Goal: Obtain resource: Obtain resource

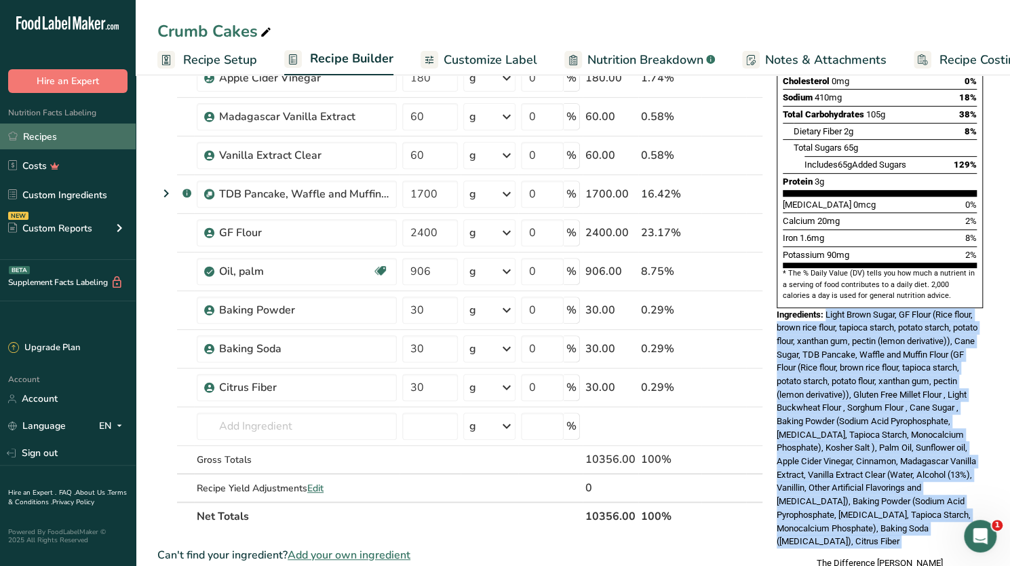
click at [39, 139] on link "Recipes" at bounding box center [68, 136] width 136 height 26
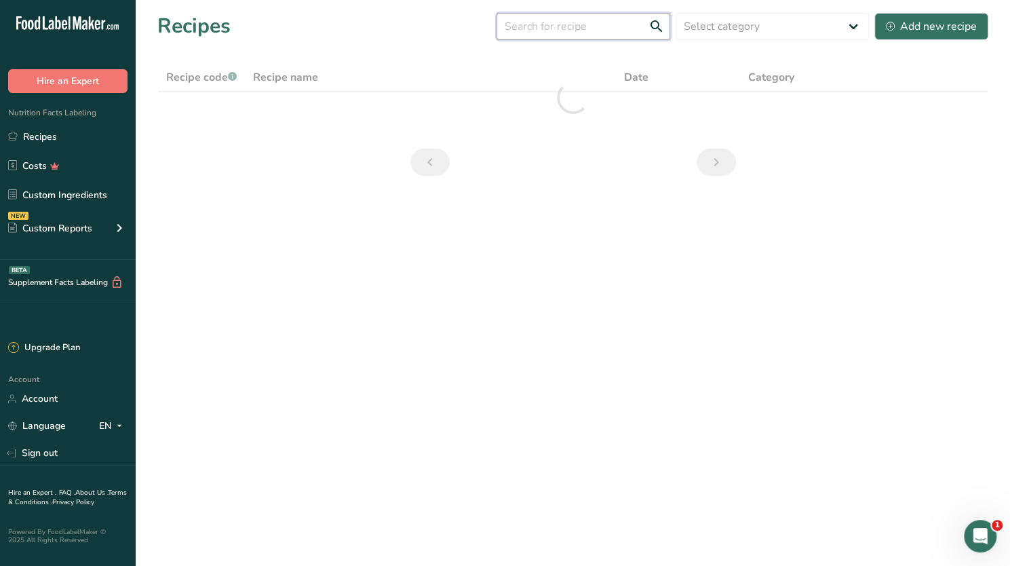
click at [559, 29] on input "text" at bounding box center [583, 26] width 174 height 27
type input "bagel"
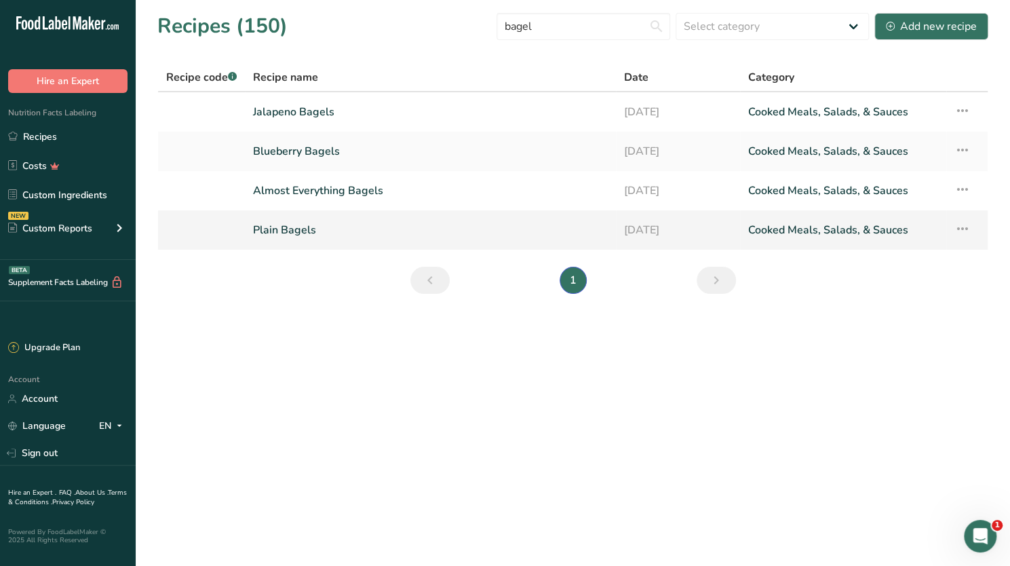
click at [297, 228] on link "Plain Bagels" at bounding box center [430, 230] width 355 height 28
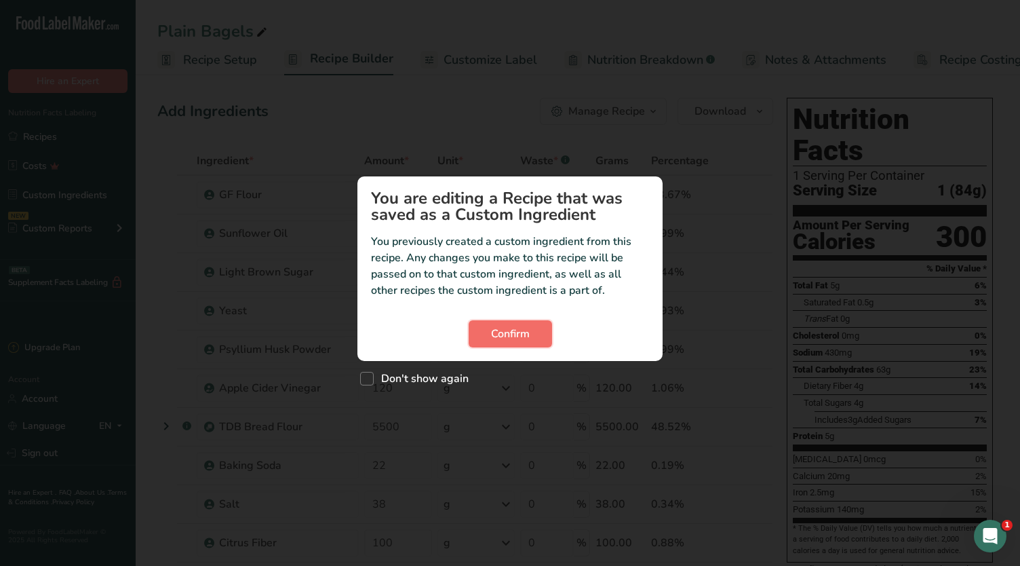
click at [525, 337] on span "Confirm" at bounding box center [510, 333] width 39 height 16
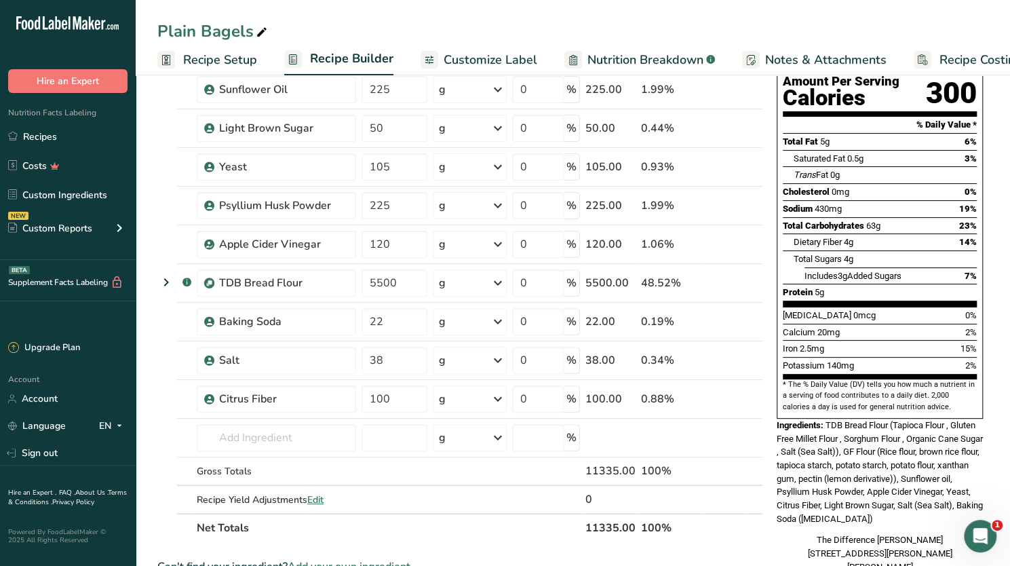
scroll to position [203, 0]
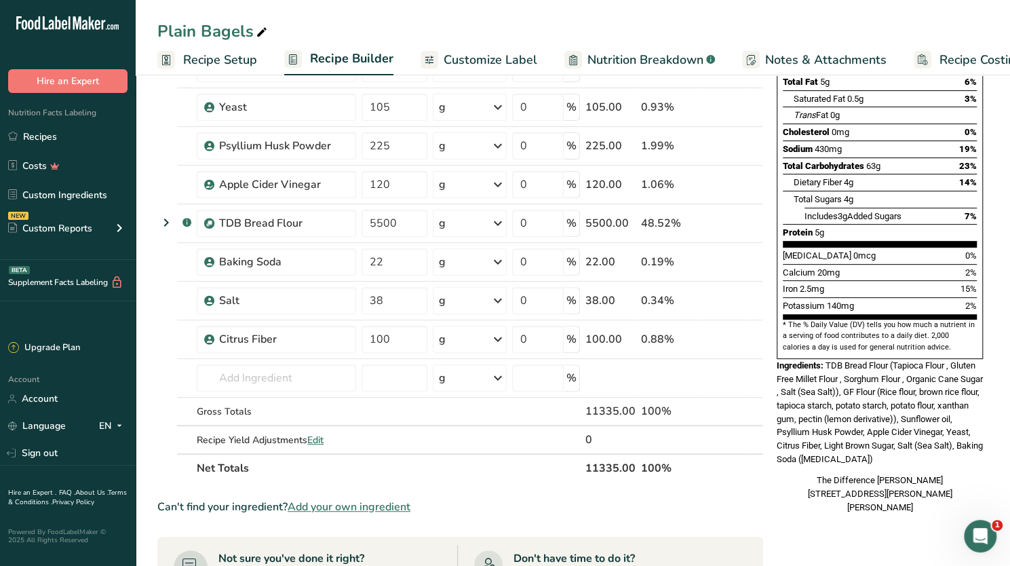
drag, startPoint x: 945, startPoint y: 433, endPoint x: 825, endPoint y: 338, distance: 153.0
click at [825, 359] on div "Ingredients: TDB Bread Flour (Tapioca Flour , Gluten Free Millet Flour , Sorghu…" at bounding box center [879, 412] width 206 height 107
copy div "TDB Bread Flour (Tapioca Flour , Gluten Free Millet Flour , Sorghum Flour , Org…"
click at [45, 134] on link "Recipes" at bounding box center [68, 136] width 136 height 26
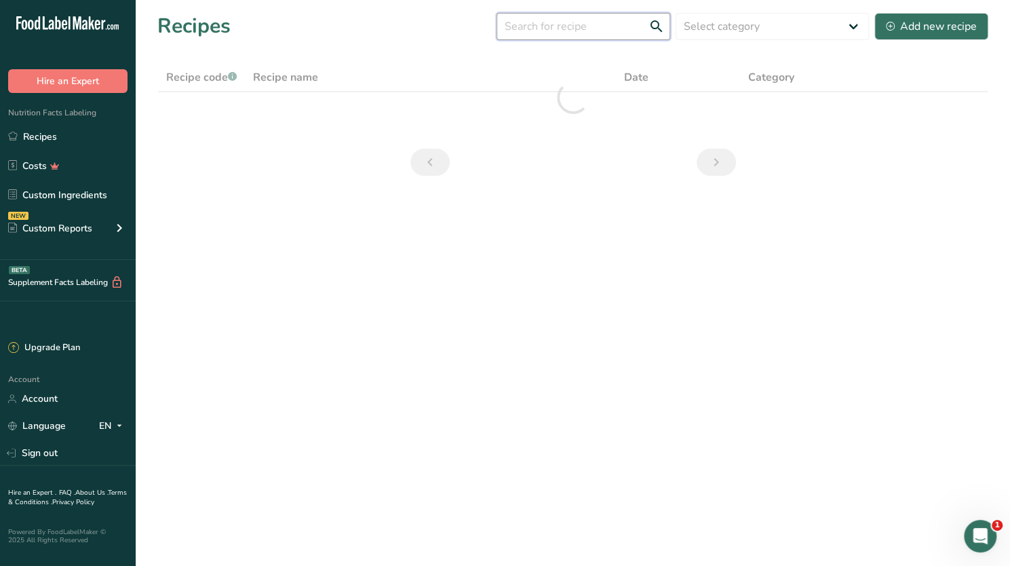
click at [553, 26] on input "text" at bounding box center [583, 26] width 174 height 27
type input "bagel"
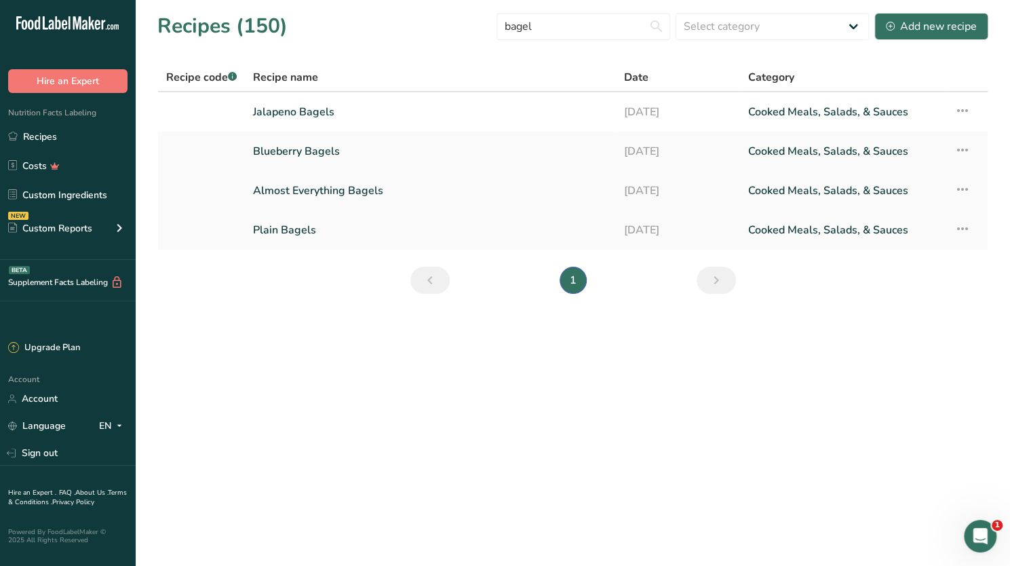
click at [293, 186] on link "Almost Everything Bagels" at bounding box center [430, 190] width 355 height 28
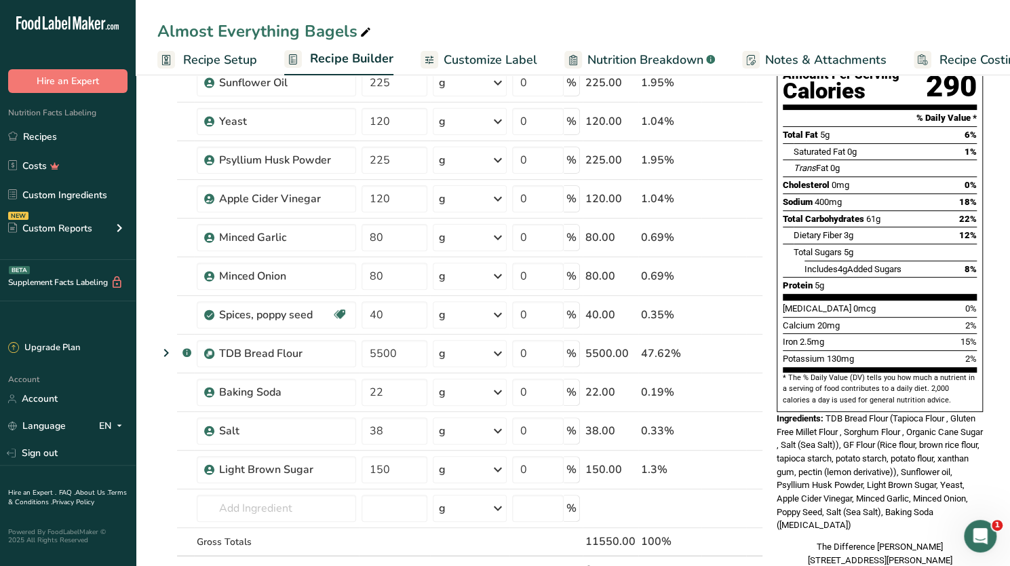
scroll to position [203, 0]
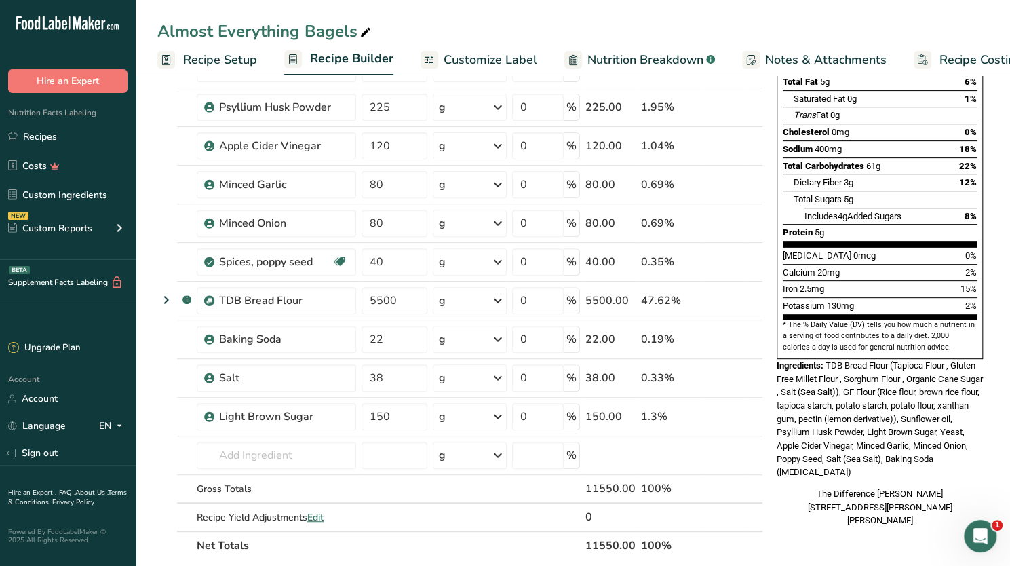
drag, startPoint x: 835, startPoint y: 447, endPoint x: 827, endPoint y: 338, distance: 109.5
click at [827, 359] on div "Ingredients: TDB Bread Flour (Tapioca Flour , Gluten Free Millet Flour , Sorghu…" at bounding box center [879, 419] width 206 height 120
copy span "TDB Bread Flour (Tapioca Flour , Gluten Free Millet Flour , Sorghum Flour , Org…"
click at [41, 125] on link "Recipes" at bounding box center [68, 136] width 136 height 26
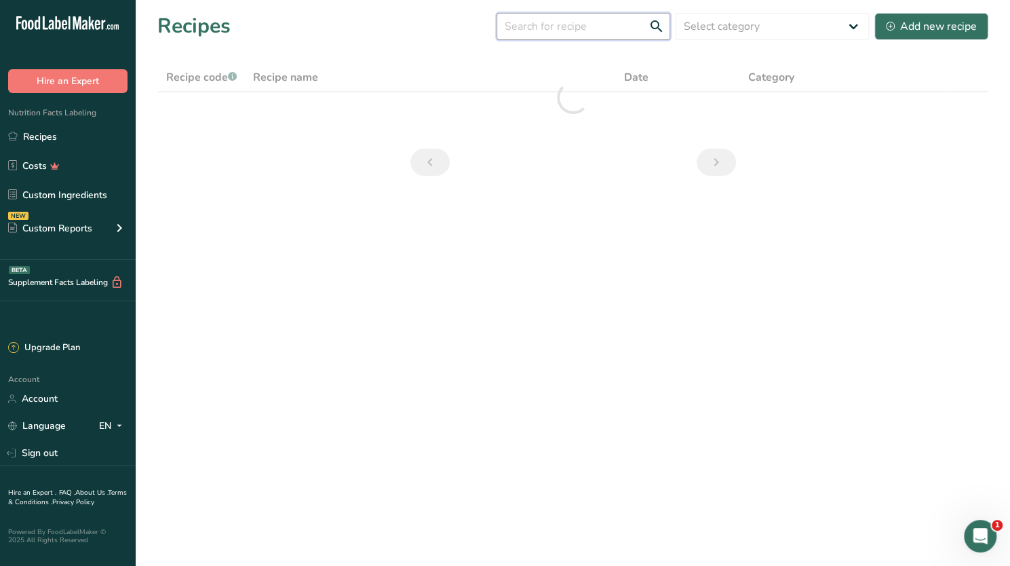
click at [543, 22] on input "text" at bounding box center [583, 26] width 174 height 27
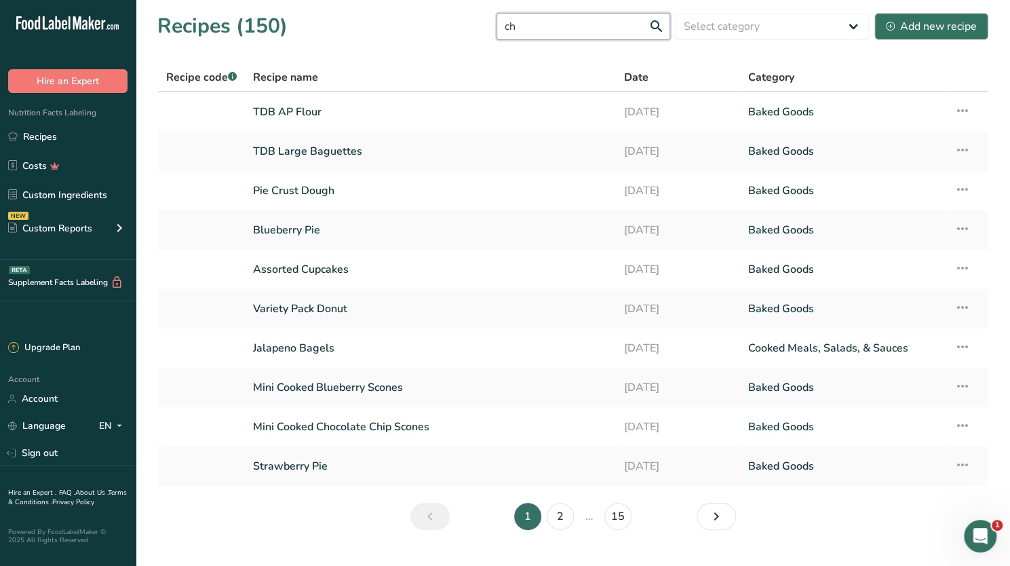
type input "c"
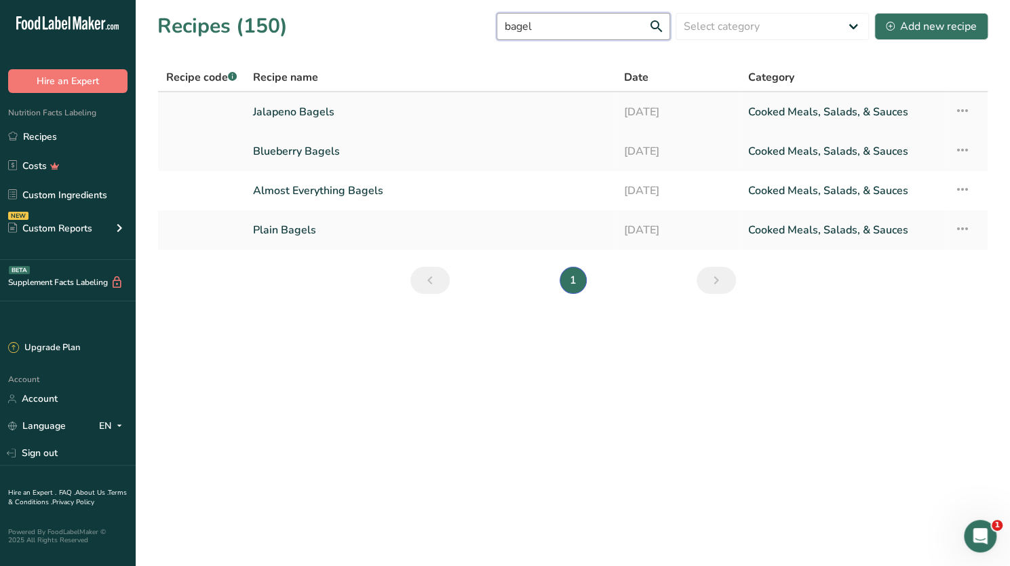
type input "bagel"
click at [305, 108] on link "Jalapeno Bagels" at bounding box center [430, 112] width 355 height 28
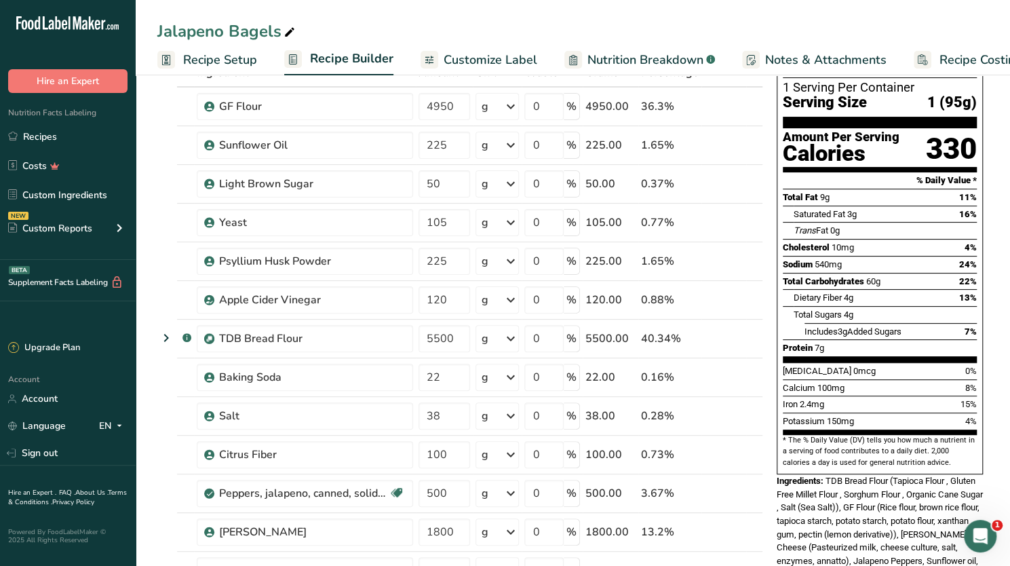
scroll to position [339, 0]
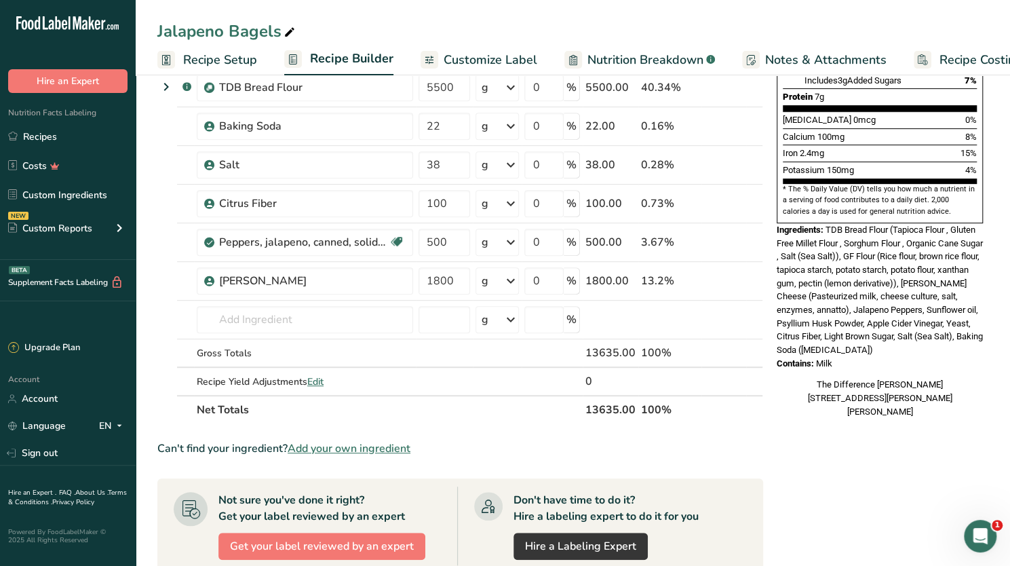
drag, startPoint x: 836, startPoint y: 340, endPoint x: 827, endPoint y: 200, distance: 140.0
click at [827, 200] on div "Nutrition Facts 1 Serving Per Container Serving Size 1 (95g) Amount Per Serving…" at bounding box center [879, 88] width 217 height 671
copy div "TDB Bread Flour (Tapioca Flour , Gluten Free Millet Flour , Sorghum Flour , Org…"
click at [53, 137] on link "Recipes" at bounding box center [68, 136] width 136 height 26
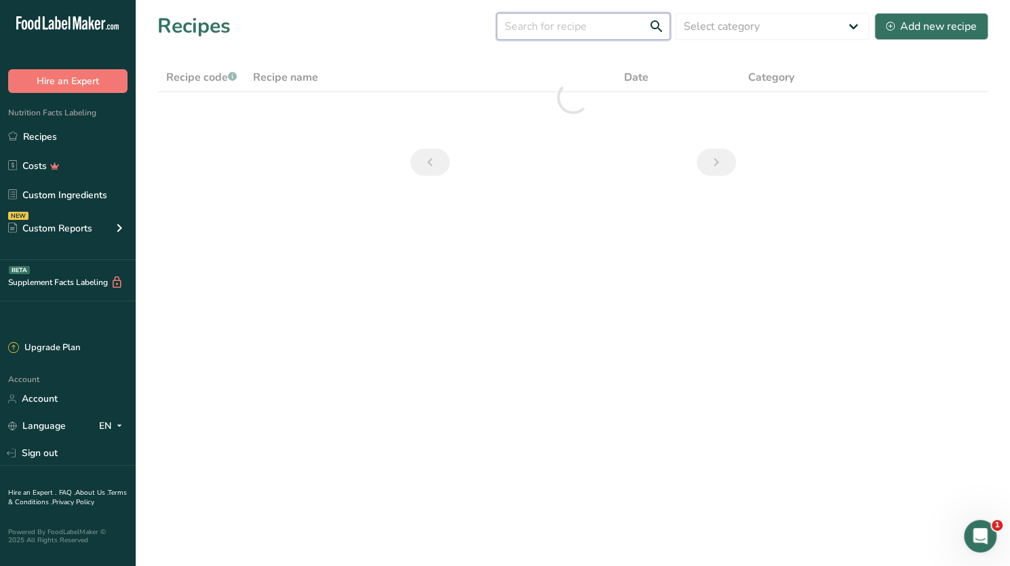
click at [554, 28] on input "text" at bounding box center [583, 26] width 174 height 27
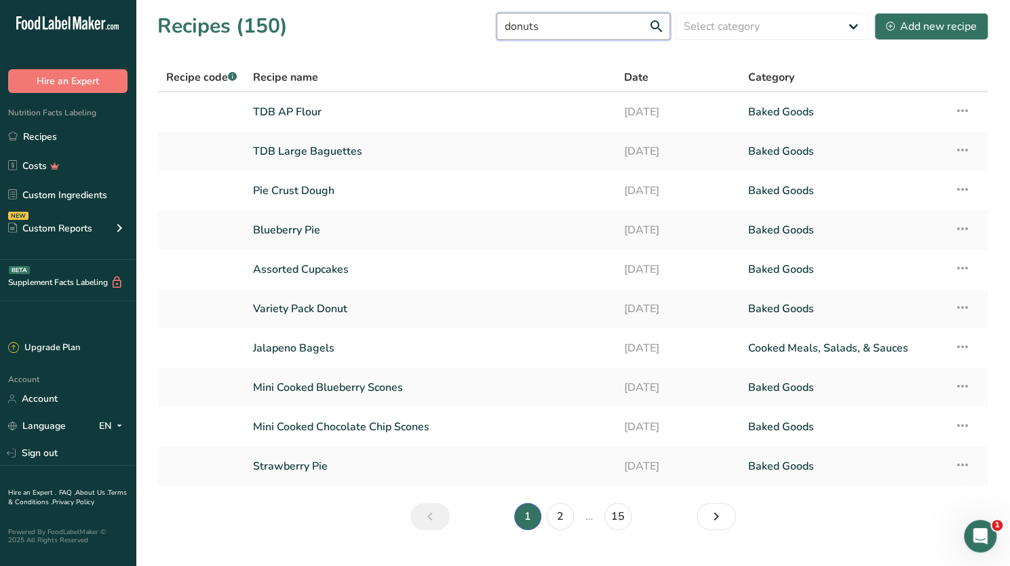
click at [554, 28] on input "donuts" at bounding box center [583, 26] width 174 height 27
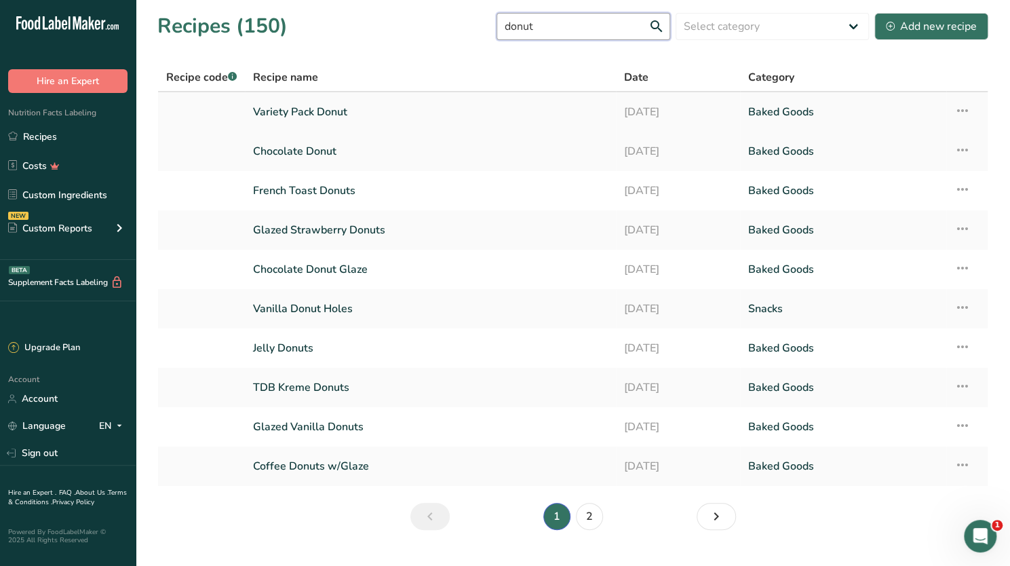
type input "donut"
click at [302, 112] on link "Variety Pack Donut" at bounding box center [430, 112] width 355 height 28
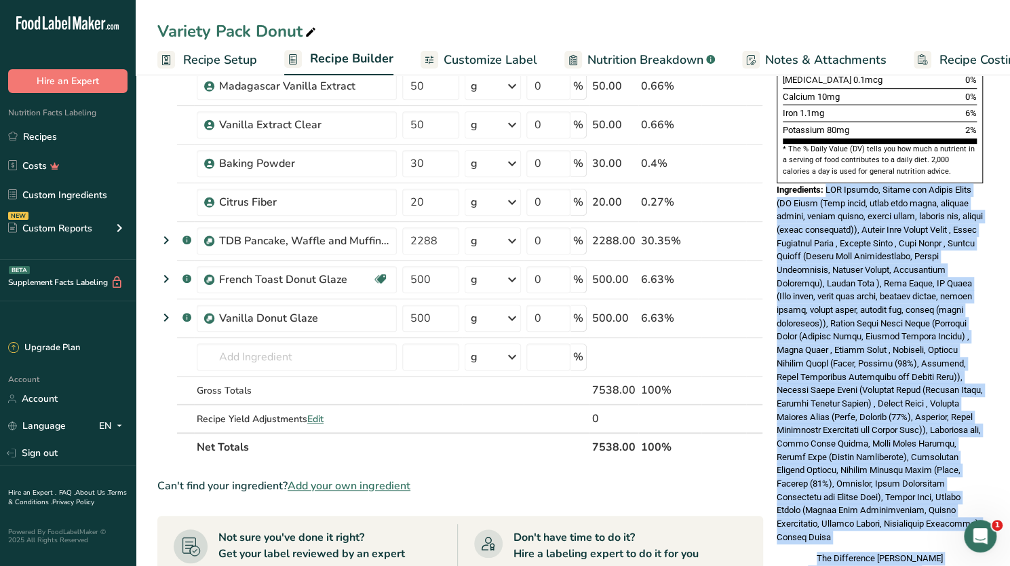
scroll to position [475, 0]
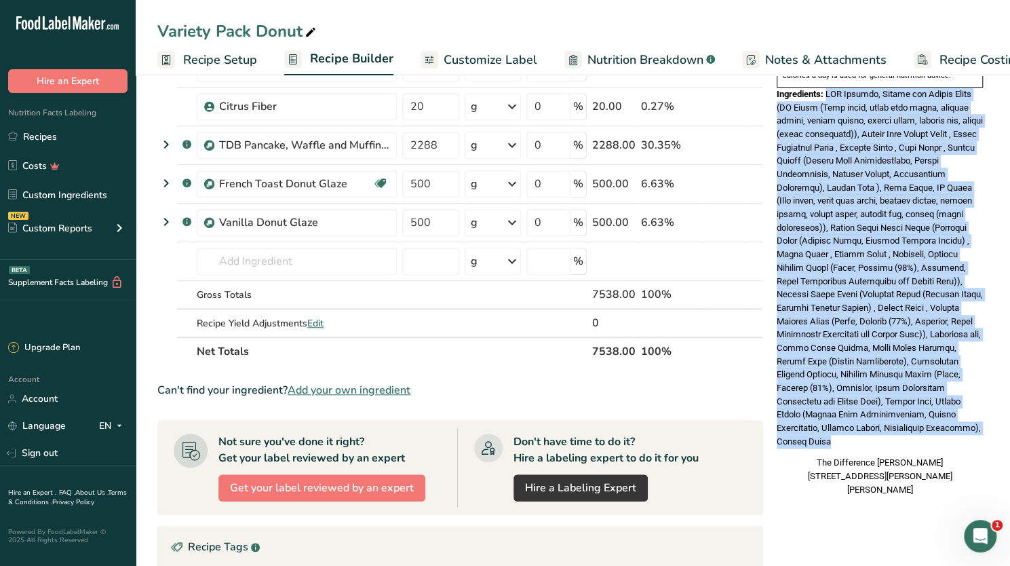
drag, startPoint x: 826, startPoint y: 269, endPoint x: 875, endPoint y: 404, distance: 143.5
click at [875, 404] on div "Ingredients:" at bounding box center [879, 267] width 206 height 361
copy span "TDB Pancake, Waffle and Muffin Flour (GF Flour (Rice flour, brown rice flour, t…"
click at [39, 134] on link "Recipes" at bounding box center [68, 136] width 136 height 26
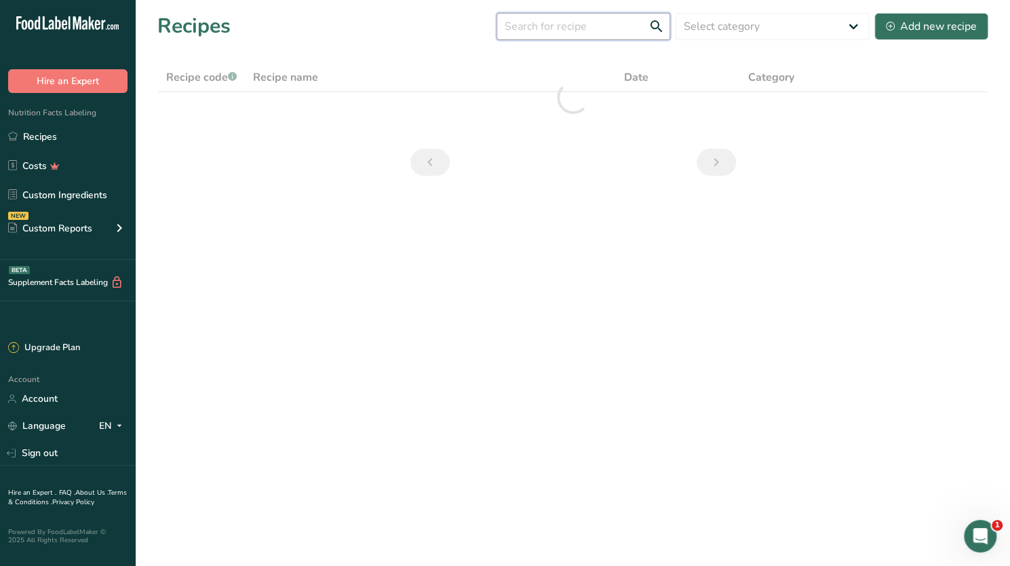
click at [561, 24] on input "text" at bounding box center [583, 26] width 174 height 27
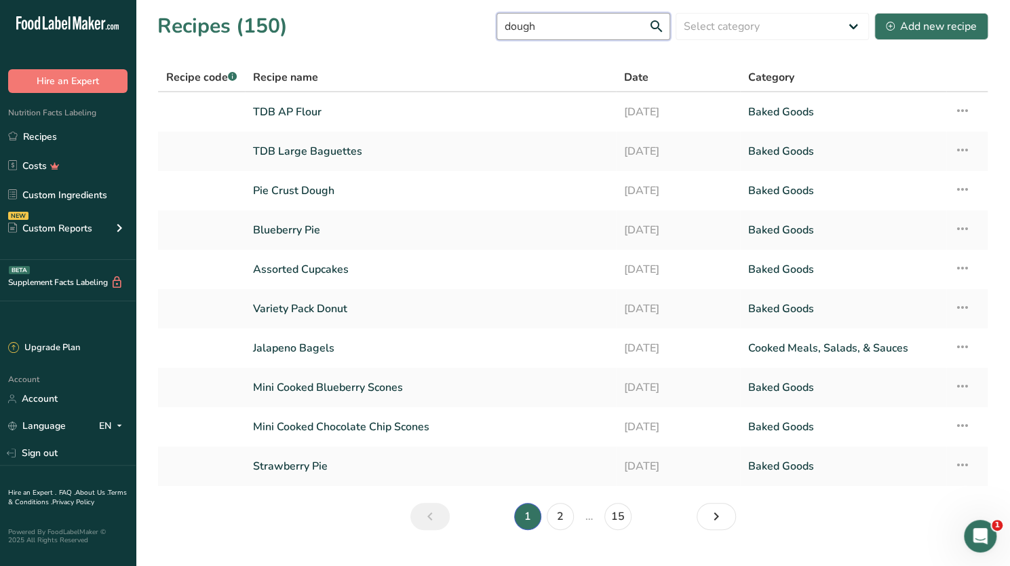
type input "dough"
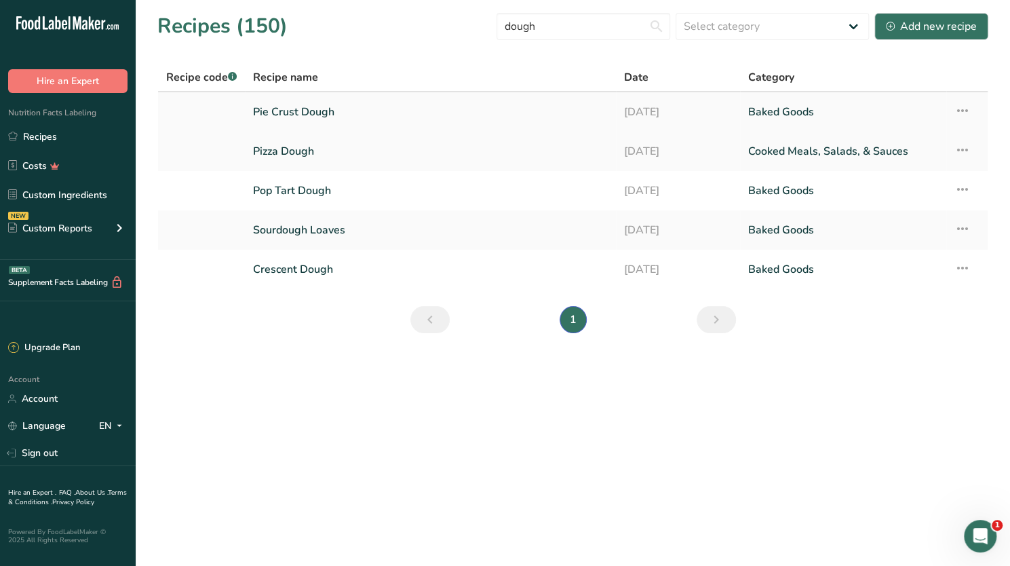
click at [313, 111] on link "Pie Crust Dough" at bounding box center [430, 112] width 355 height 28
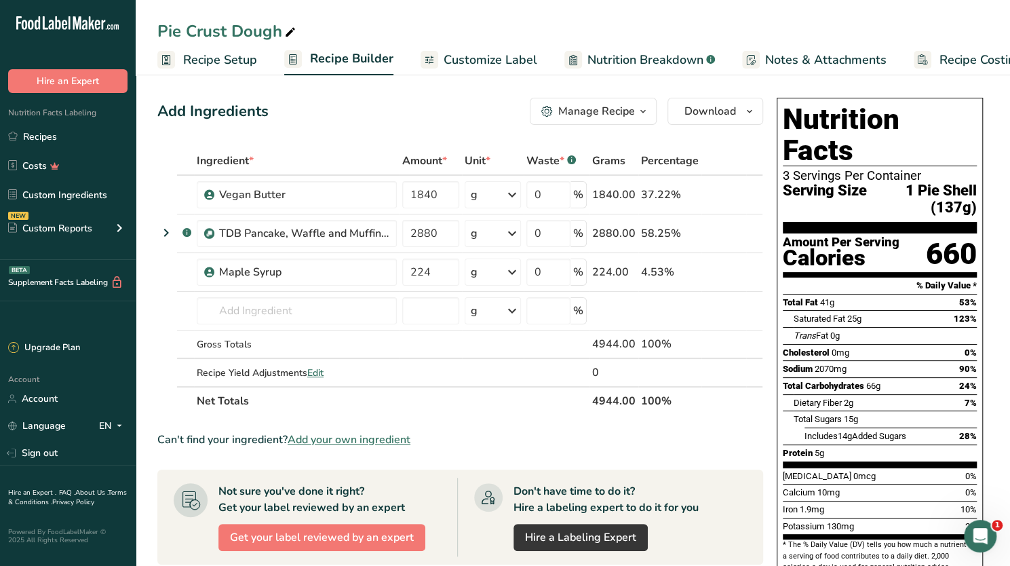
scroll to position [203, 0]
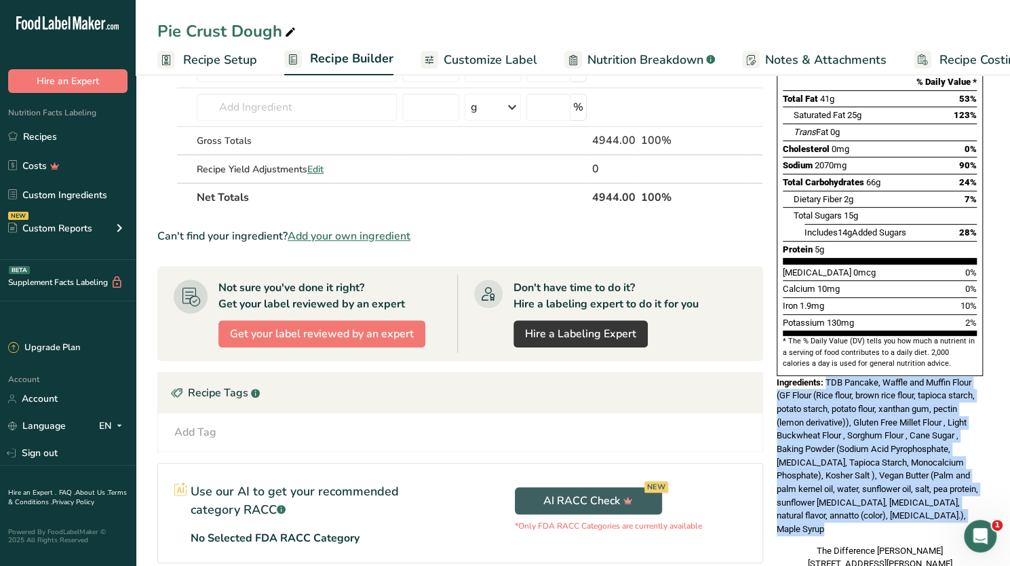
drag, startPoint x: 972, startPoint y: 489, endPoint x: 826, endPoint y: 356, distance: 197.8
click at [826, 377] on span "TDB Pancake, Waffle and Muffin Flour (GF Flour (Rice flour, brown rice flour, t…" at bounding box center [876, 455] width 201 height 157
copy span "TDB Pancake, Waffle and Muffin Flour (GF Flour (Rice flour, brown rice flour, t…"
click at [52, 131] on link "Recipes" at bounding box center [68, 136] width 136 height 26
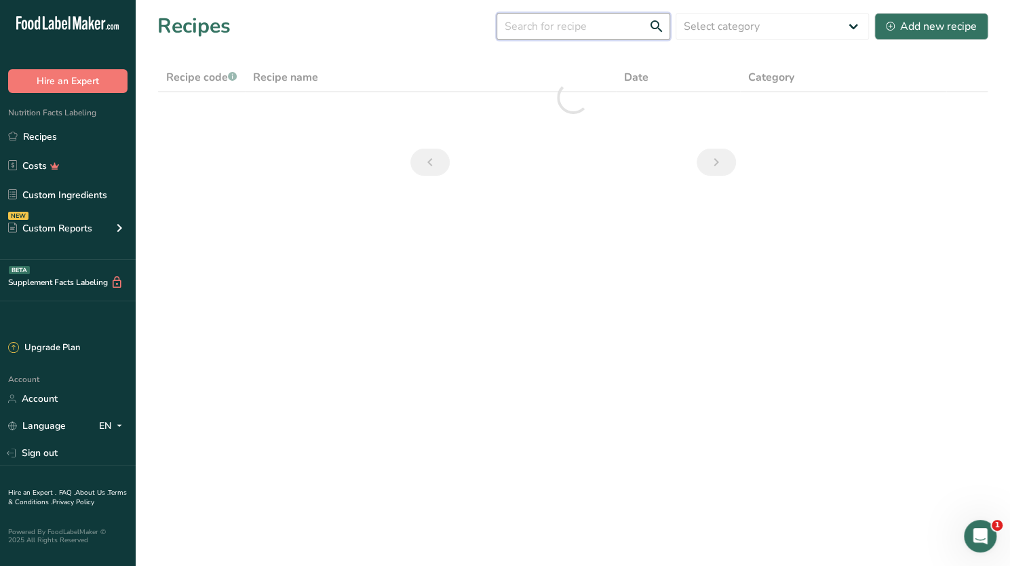
click at [576, 26] on input "text" at bounding box center [583, 26] width 174 height 27
type input "pizza dough"
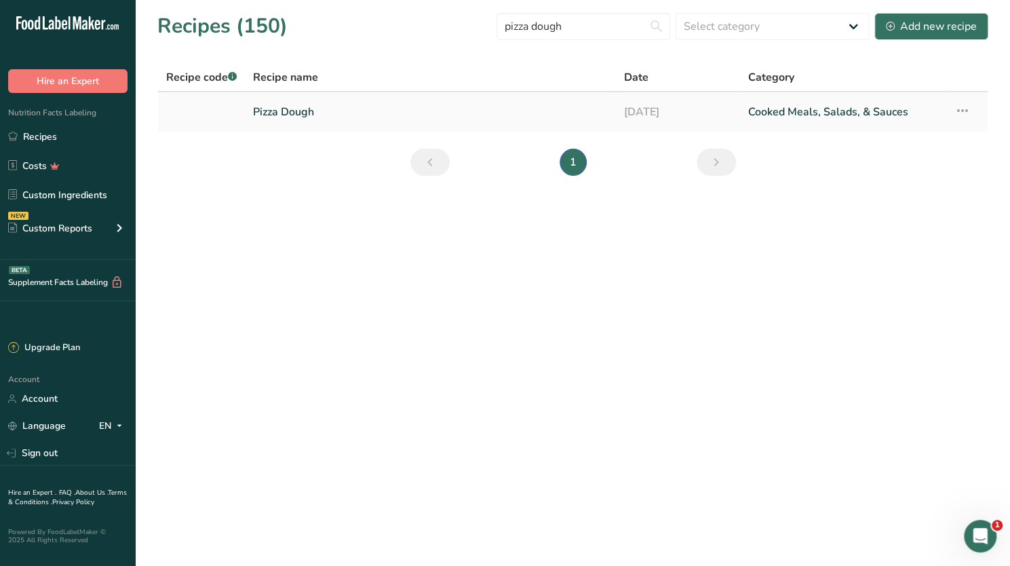
click at [289, 116] on link "Pizza Dough" at bounding box center [430, 112] width 355 height 28
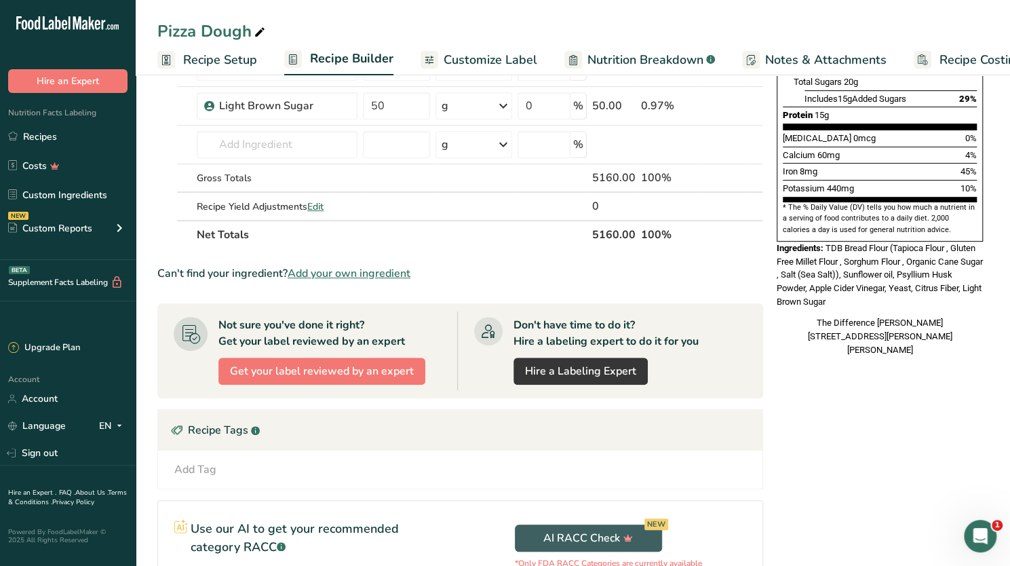
scroll to position [339, 0]
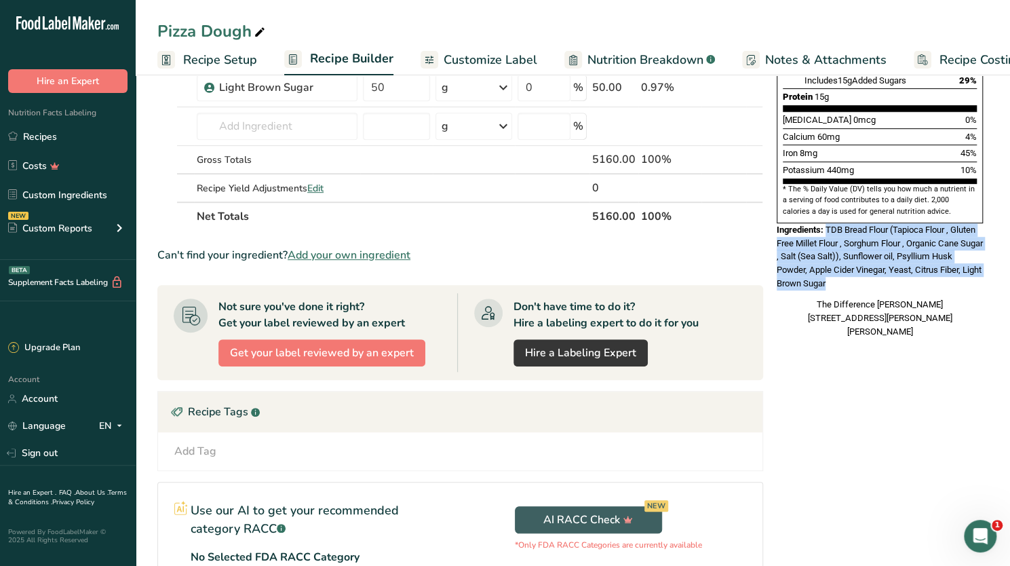
drag, startPoint x: 858, startPoint y: 254, endPoint x: 827, endPoint y: 204, distance: 58.7
click at [827, 223] on div "Ingredients: TDB Bread Flour (Tapioca Flour , Gluten Free Millet Flour , Sorghu…" at bounding box center [879, 256] width 206 height 66
copy span "TDB Bread Flour (Tapioca Flour , Gluten Free Millet Flour , Sorghum Flour , Org…"
click at [54, 130] on link "Recipes" at bounding box center [68, 136] width 136 height 26
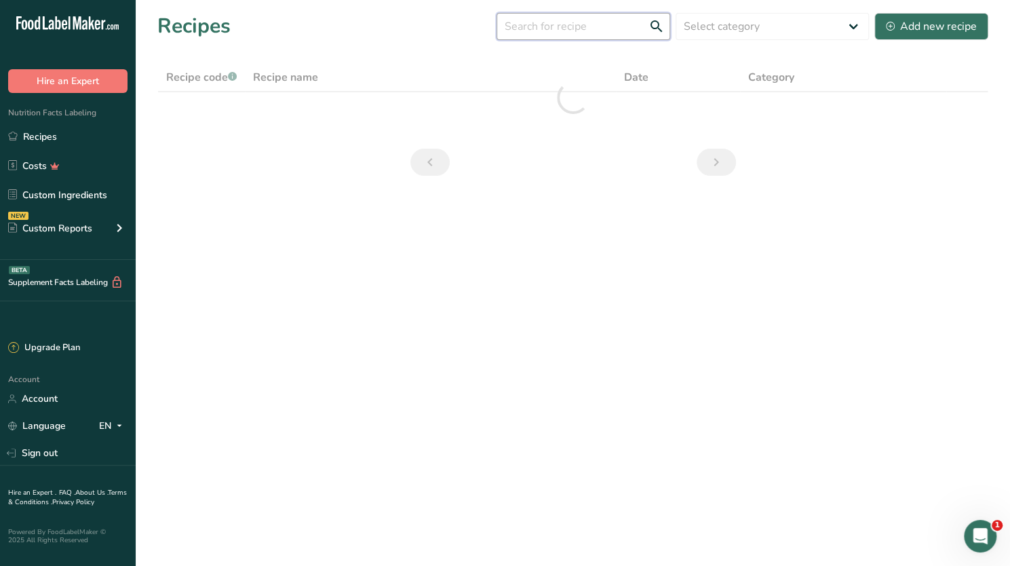
click at [585, 29] on input "text" at bounding box center [583, 26] width 174 height 27
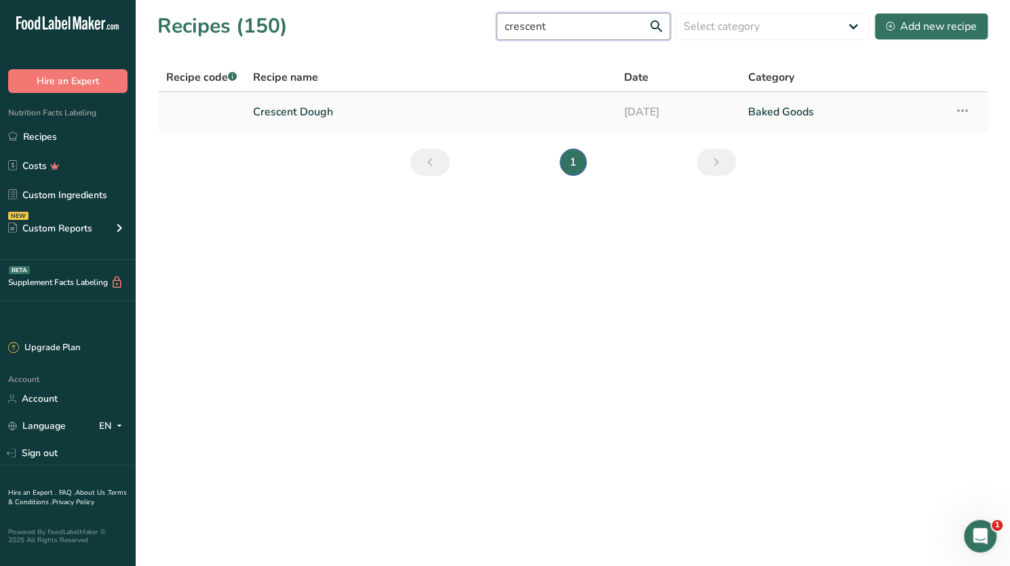
type input "crescent"
click at [332, 113] on link "Crescent Dough" at bounding box center [430, 112] width 355 height 28
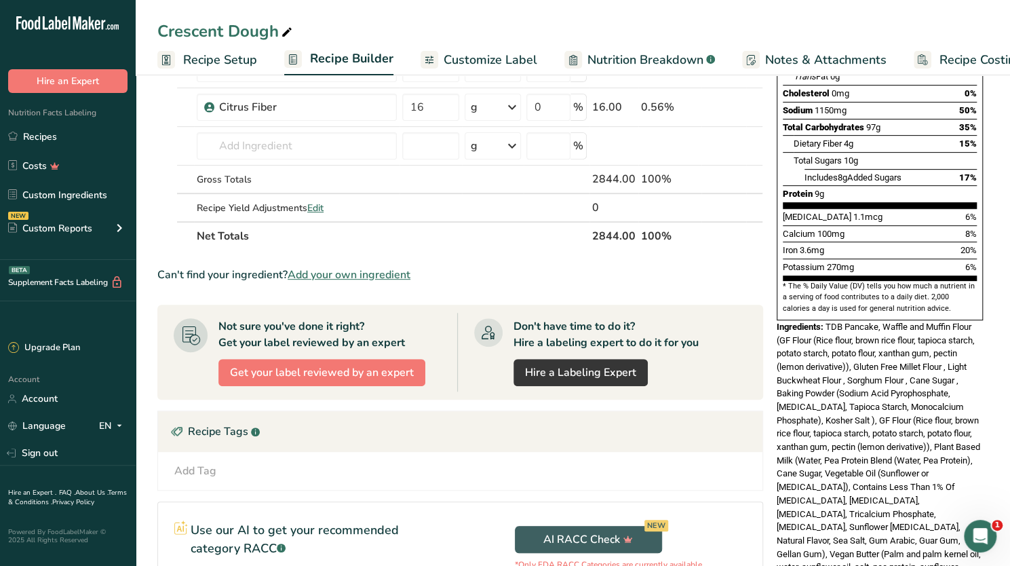
scroll to position [271, 0]
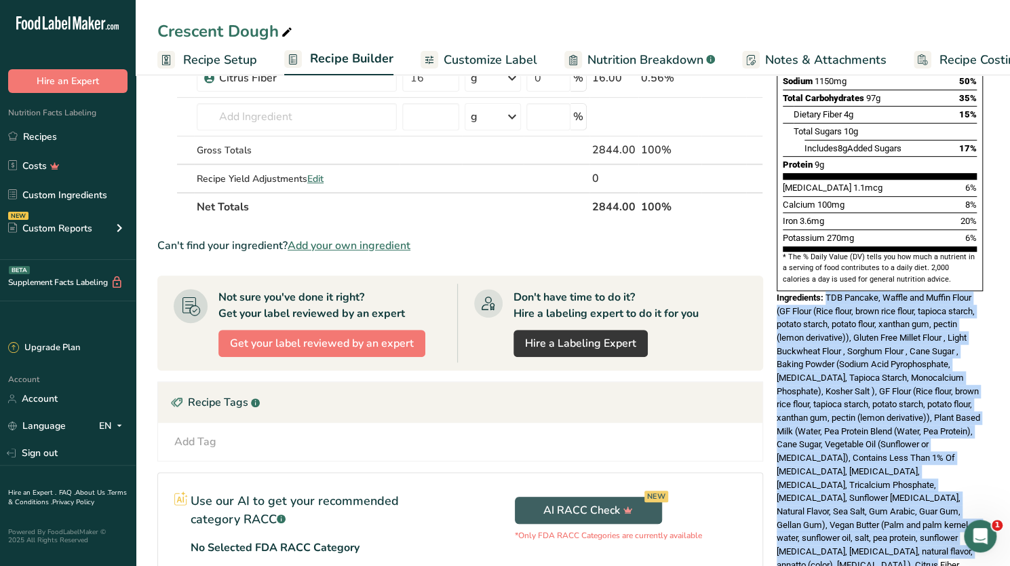
drag, startPoint x: 828, startPoint y: 267, endPoint x: 962, endPoint y: 523, distance: 288.8
click at [962, 523] on span "TDB Pancake, Waffle and Muffin Flour (GF Flour (Rice flour, brown rice flour, t…" at bounding box center [878, 430] width 204 height 277
copy span "TDB Pancake, Waffle and Muffin Flour (GF Flour (Rice flour, brown rice flour, t…"
click at [43, 135] on link "Recipes" at bounding box center [68, 136] width 136 height 26
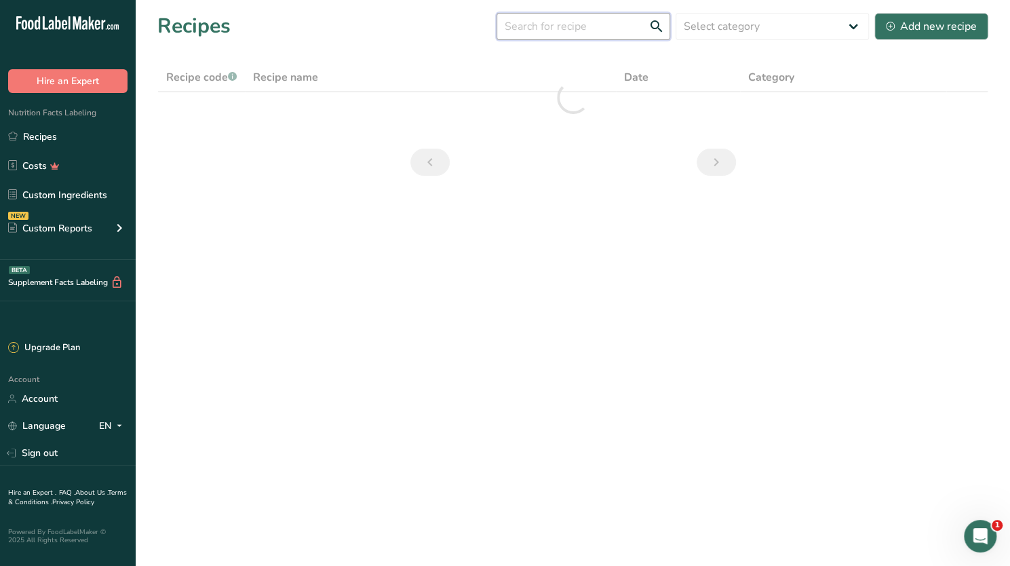
click at [570, 29] on input "text" at bounding box center [583, 26] width 174 height 27
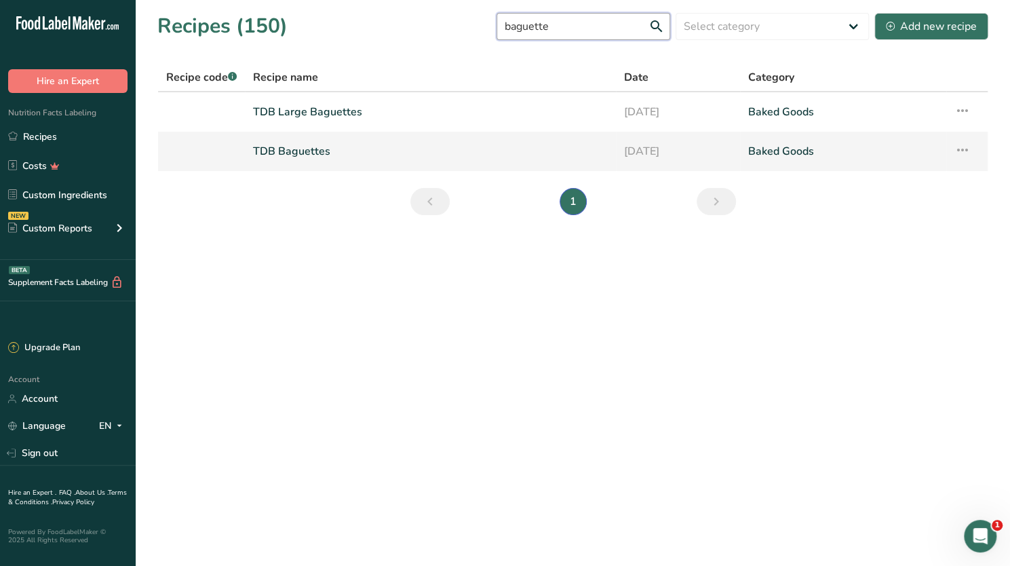
type input "baguette"
click at [304, 151] on link "TDB Baguettes" at bounding box center [430, 151] width 355 height 28
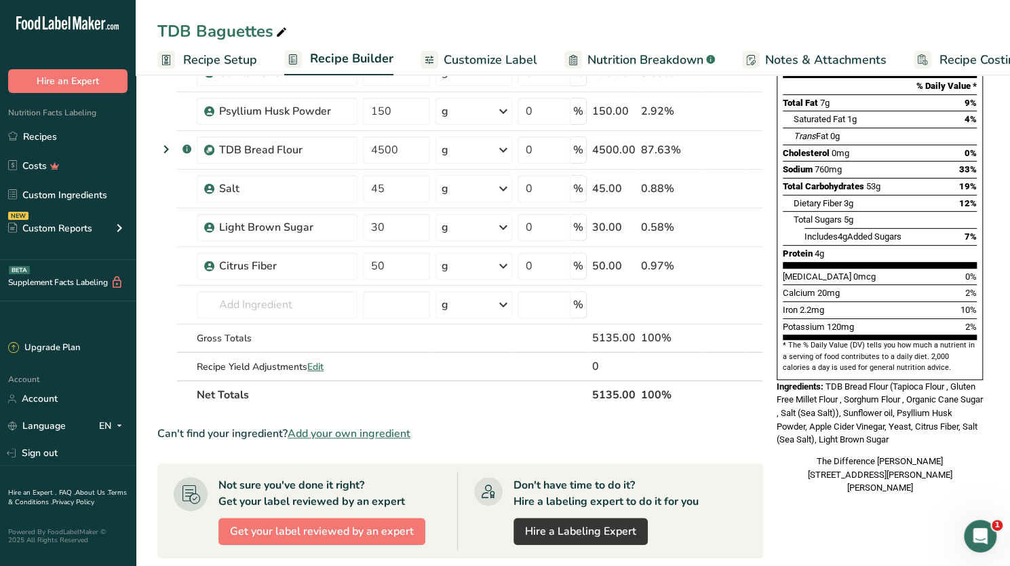
scroll to position [203, 0]
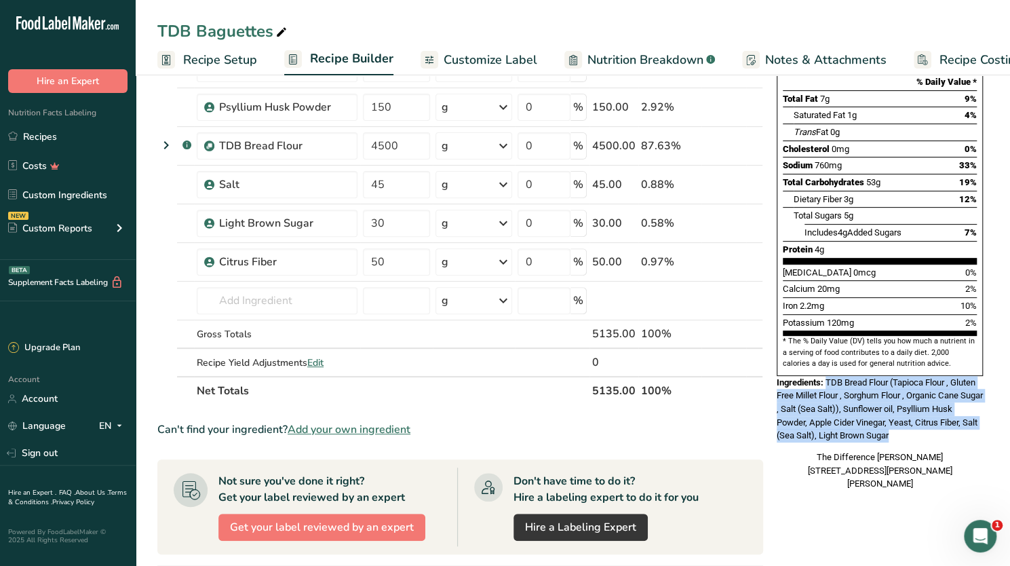
drag, startPoint x: 892, startPoint y: 406, endPoint x: 827, endPoint y: 356, distance: 82.2
click at [827, 376] on div "Ingredients: TDB Bread Flour (Tapioca Flour , Gluten Free Millet Flour , Sorghu…" at bounding box center [879, 409] width 206 height 66
copy span "TDB Bread Flour (Tapioca Flour , Gluten Free Millet Flour , Sorghum Flour , Org…"
click at [58, 132] on link "Recipes" at bounding box center [68, 136] width 136 height 26
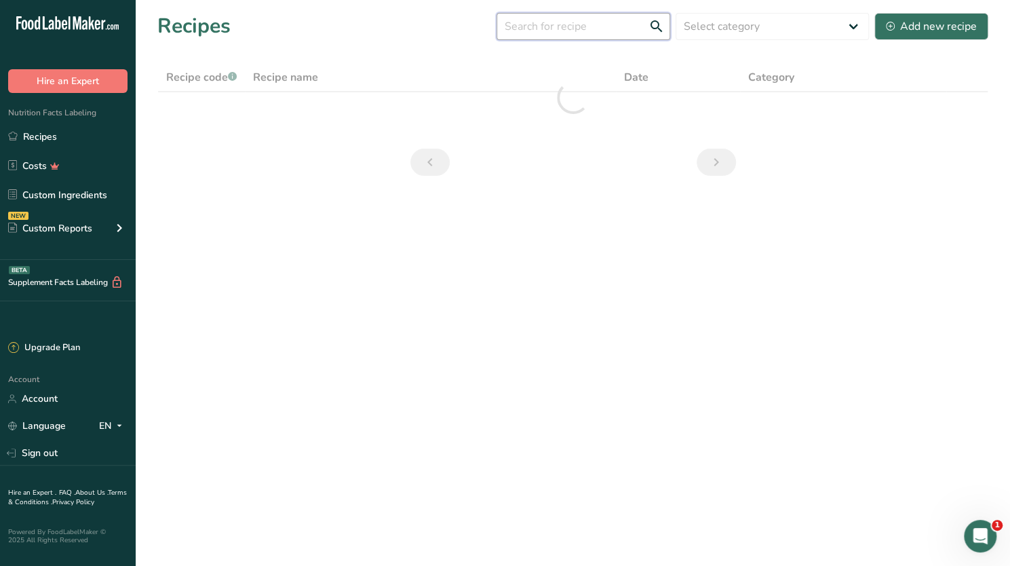
click at [545, 33] on input "text" at bounding box center [583, 26] width 174 height 27
drag, startPoint x: 540, startPoint y: 25, endPoint x: 505, endPoint y: 18, distance: 36.7
click at [505, 18] on div "Recipes (150) slider Select category All Baked Goods Beverages Confectionery Co…" at bounding box center [572, 26] width 831 height 31
type input "dinner"
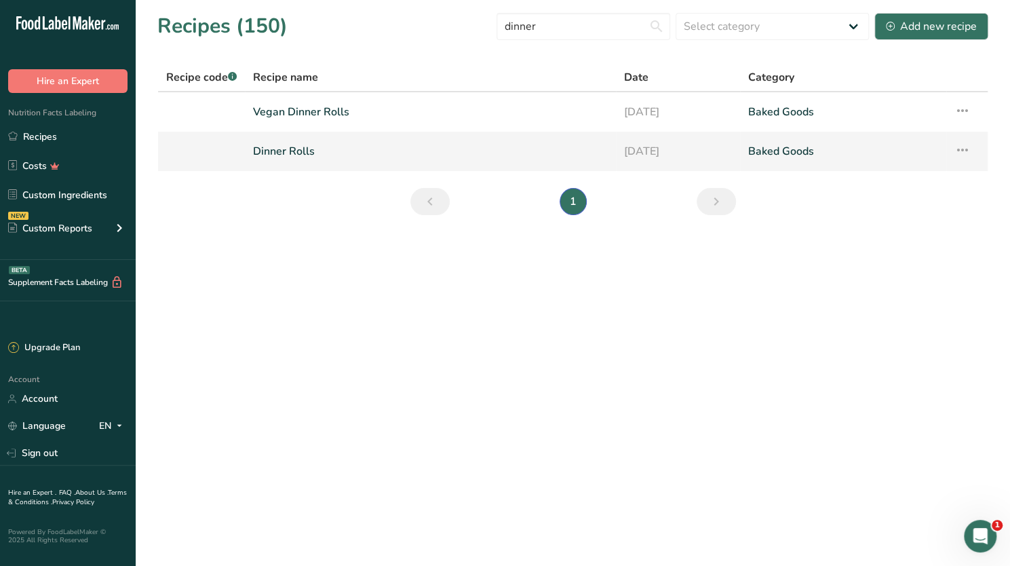
click at [302, 147] on link "Dinner Rolls" at bounding box center [430, 151] width 355 height 28
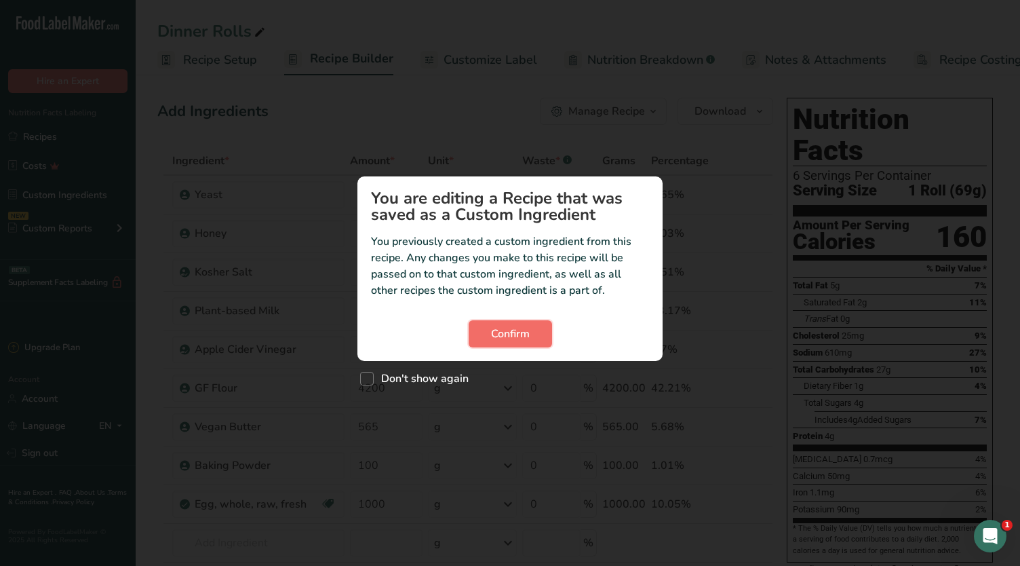
click at [537, 334] on button "Confirm" at bounding box center [510, 333] width 83 height 27
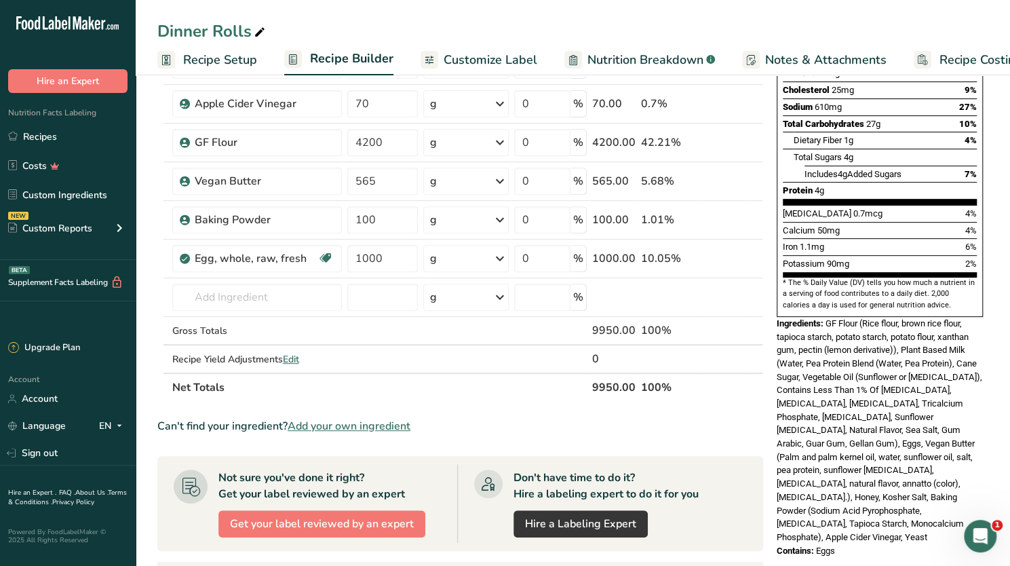
scroll to position [271, 0]
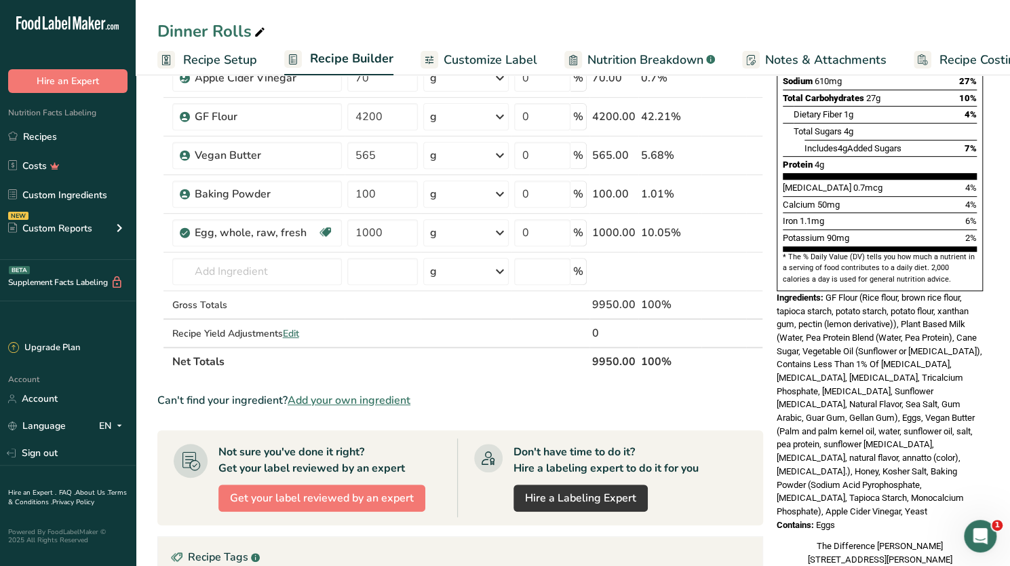
drag, startPoint x: 852, startPoint y: 485, endPoint x: 825, endPoint y: 266, distance: 220.1
click at [825, 266] on div "Nutrition Facts 6 Servings Per Container Serving Size 1 Roll (69g) Amount Per S…" at bounding box center [879, 203] width 217 height 764
copy div "GF Flour (Rice flour, brown rice flour, tapioca starch, potato starch, potato f…"
